Goal: Register for event/course

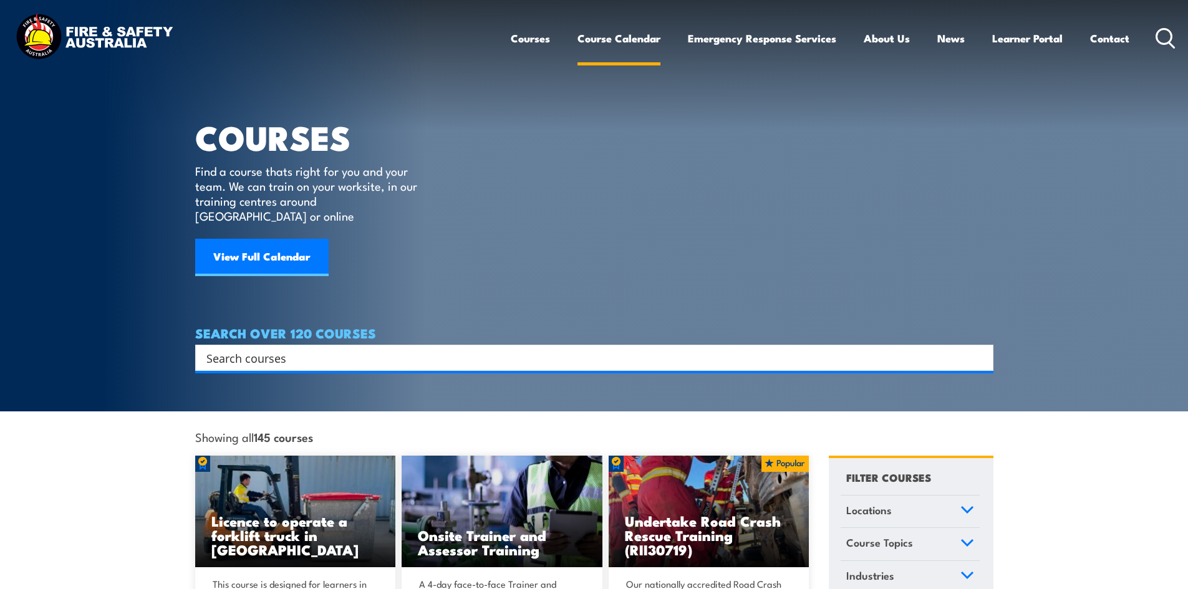
click at [599, 34] on link "Course Calendar" at bounding box center [619, 38] width 83 height 33
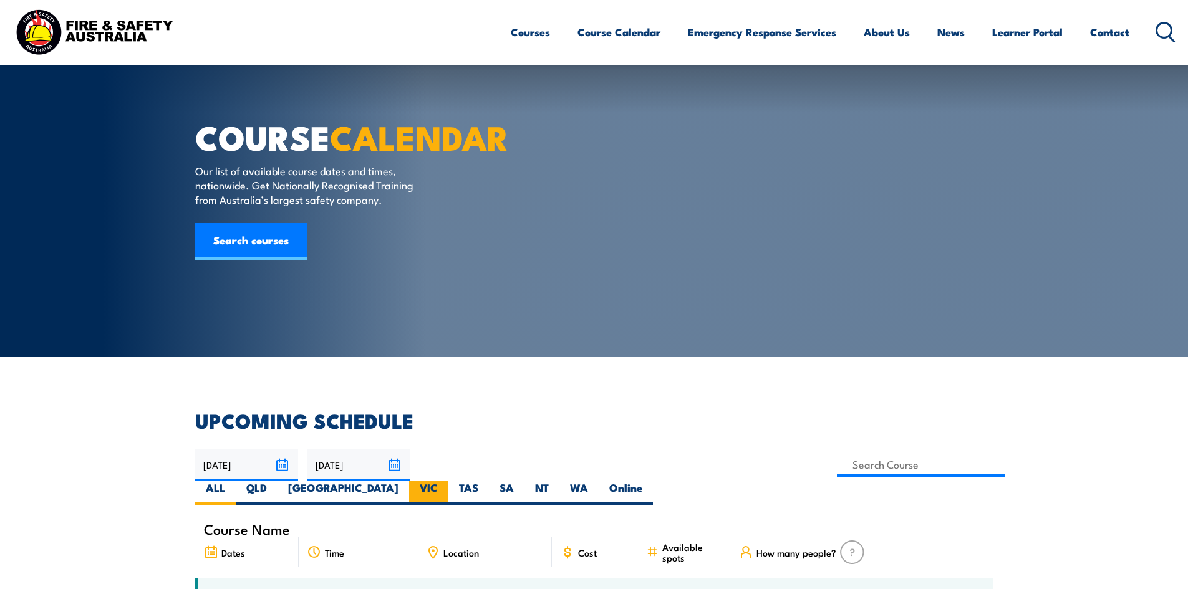
click at [448, 481] on label "VIC" at bounding box center [428, 493] width 39 height 24
click at [446, 481] on input "VIC" at bounding box center [442, 485] width 8 height 8
radio input "true"
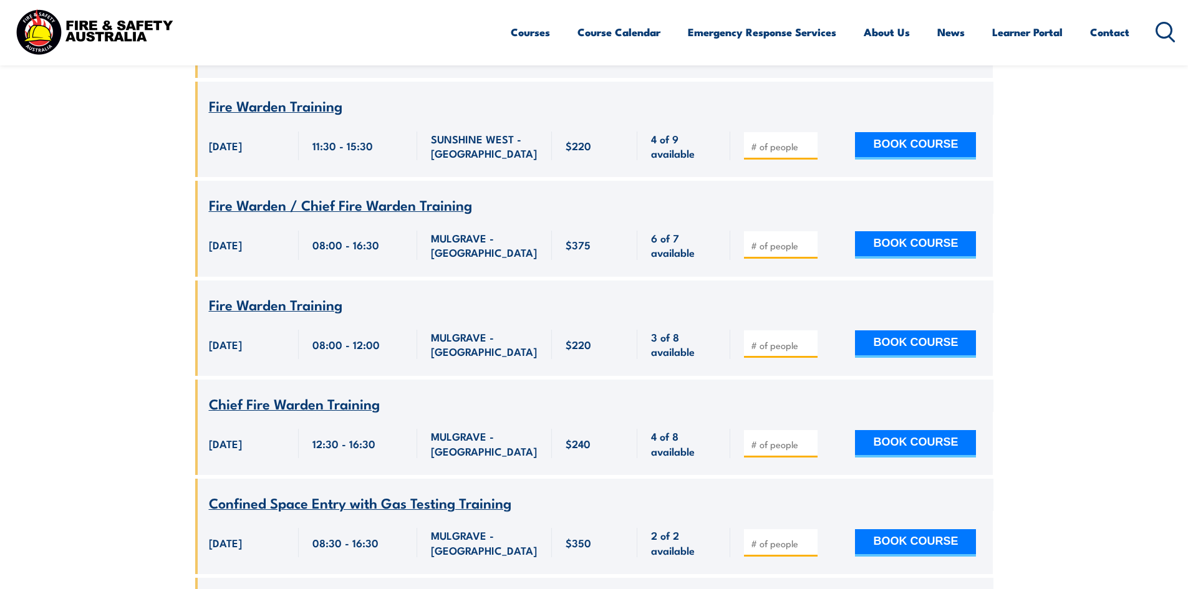
scroll to position [2470, 0]
